Goal: Task Accomplishment & Management: Use online tool/utility

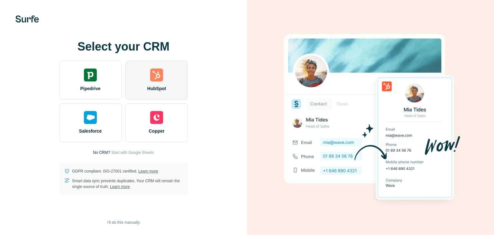
click at [162, 89] on span "HubSpot" at bounding box center [156, 88] width 19 height 6
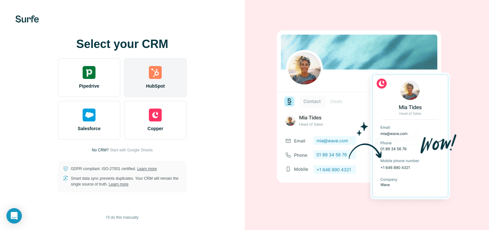
scroll to position [5, 0]
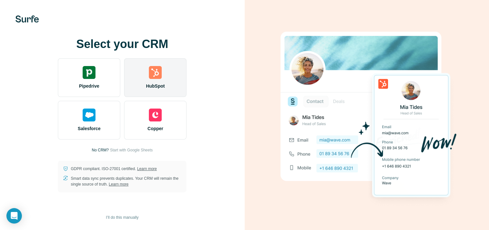
click at [162, 71] on div "HubSpot" at bounding box center [155, 77] width 62 height 39
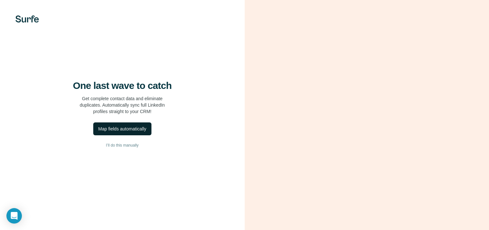
click at [129, 132] on div "Map fields automatically" at bounding box center [122, 128] width 48 height 6
